Goal: Check status: Check status

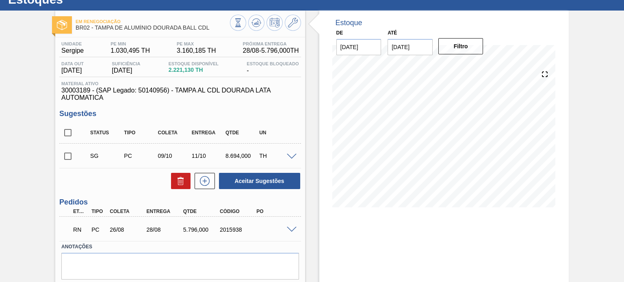
scroll to position [67, 0]
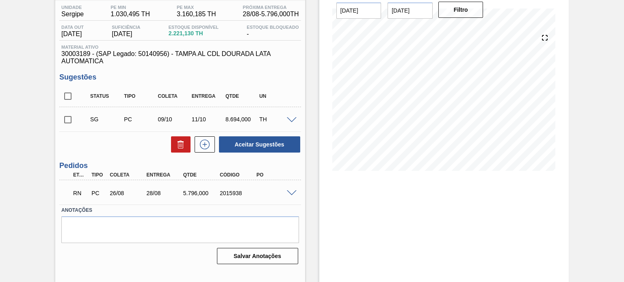
click at [291, 193] on span at bounding box center [292, 194] width 10 height 6
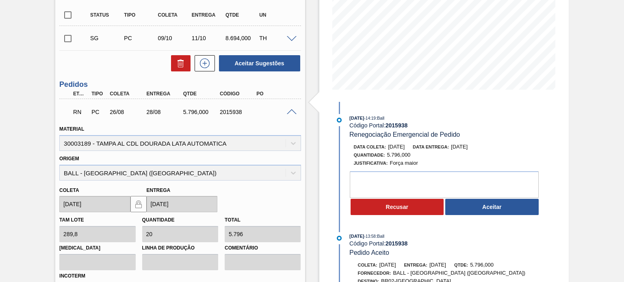
scroll to position [189, 0]
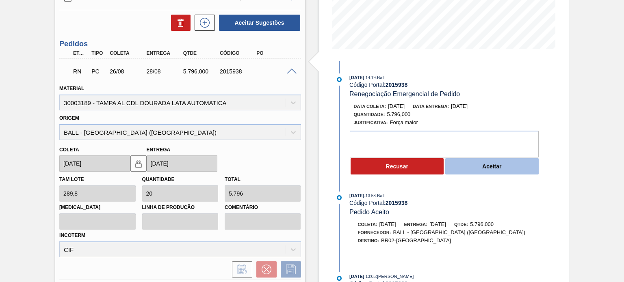
click at [497, 164] on button "Aceitar" at bounding box center [491, 166] width 93 height 16
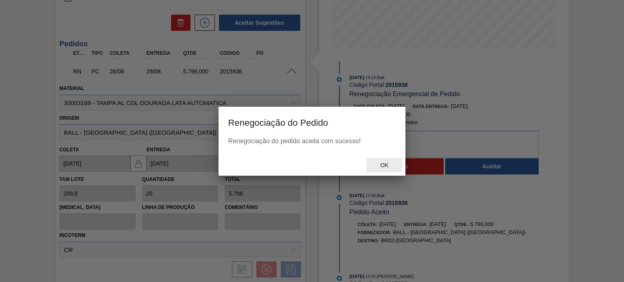
click at [388, 161] on div "Ok" at bounding box center [385, 165] width 36 height 15
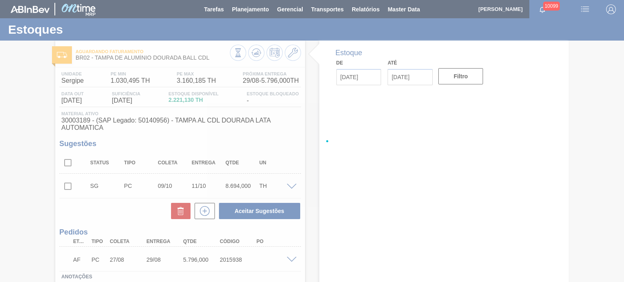
drag, startPoint x: 207, startPoint y: 234, endPoint x: 222, endPoint y: 231, distance: 15.8
click at [211, 232] on div at bounding box center [312, 141] width 624 height 282
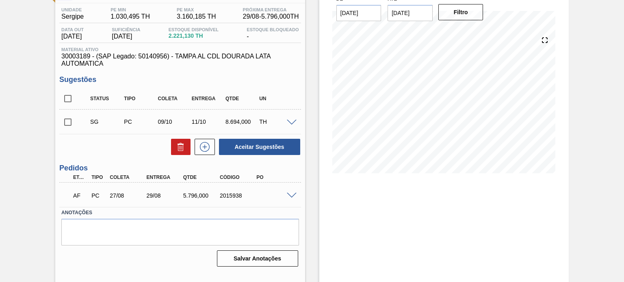
scroll to position [67, 0]
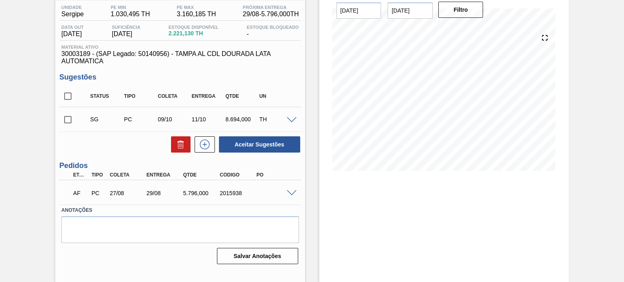
click at [289, 194] on span at bounding box center [292, 194] width 10 height 6
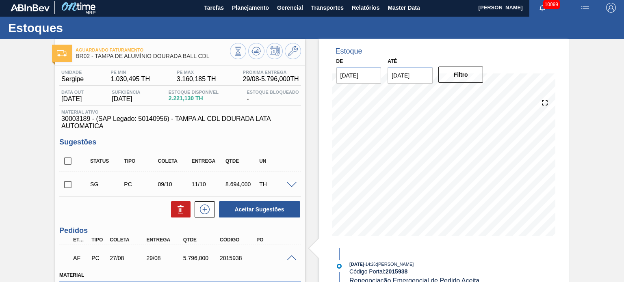
scroll to position [0, 0]
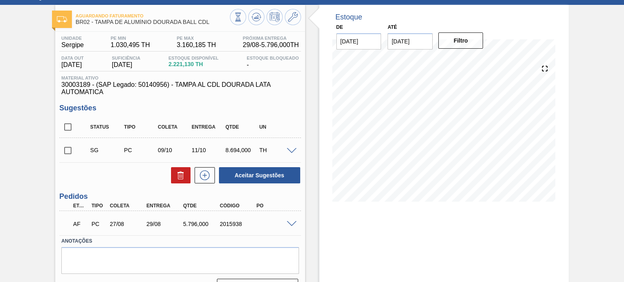
scroll to position [67, 0]
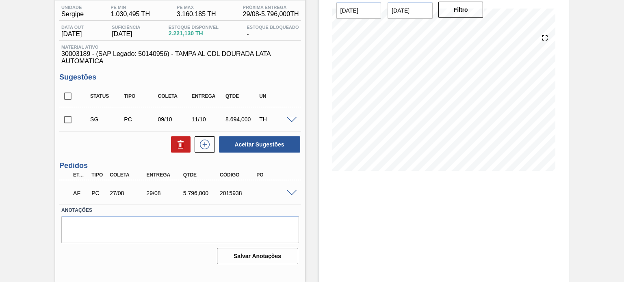
click at [291, 192] on span at bounding box center [292, 194] width 10 height 6
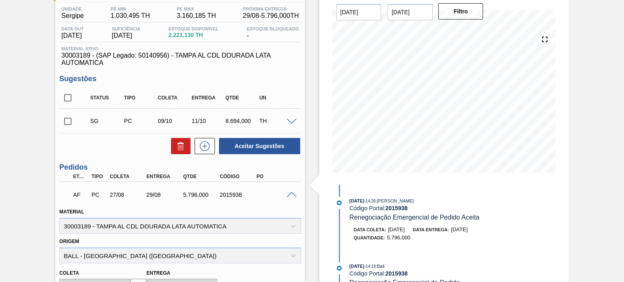
scroll to position [0, 0]
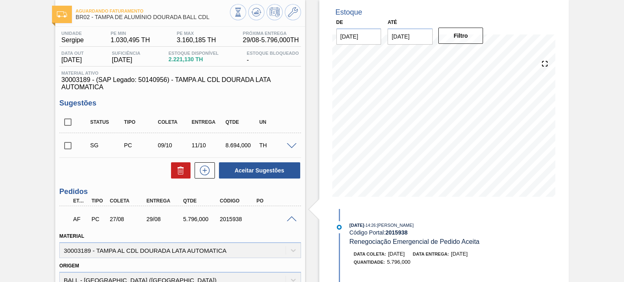
click at [293, 218] on span at bounding box center [292, 220] width 10 height 6
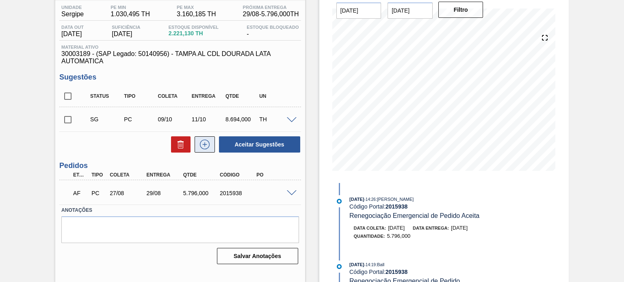
scroll to position [67, 0]
click at [287, 194] on span at bounding box center [292, 194] width 10 height 6
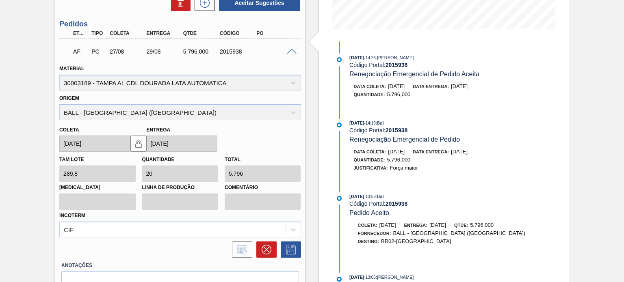
scroll to position [189, 0]
